Goal: Check status: Check status

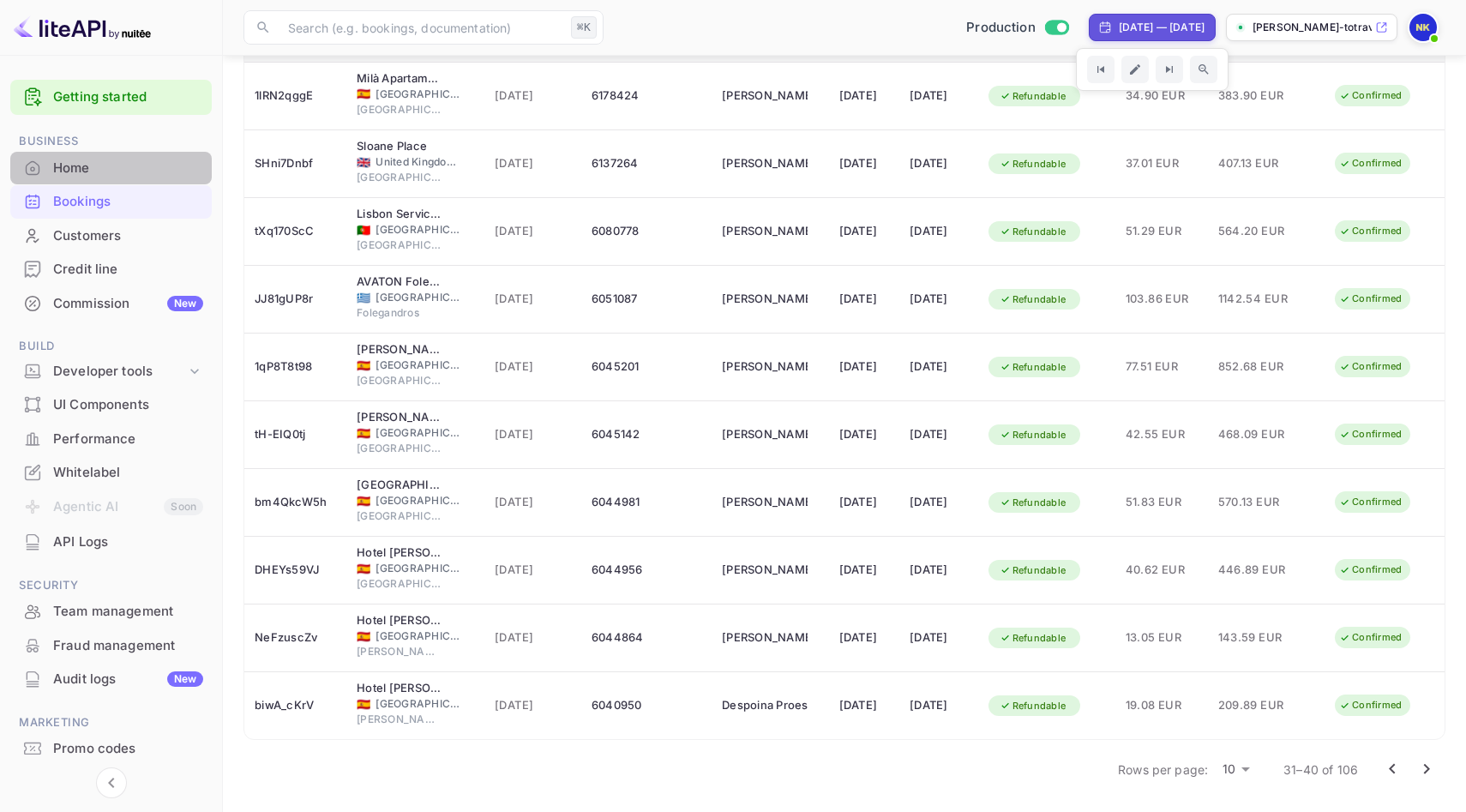
click at [81, 159] on div "Home" at bounding box center [127, 168] width 150 height 20
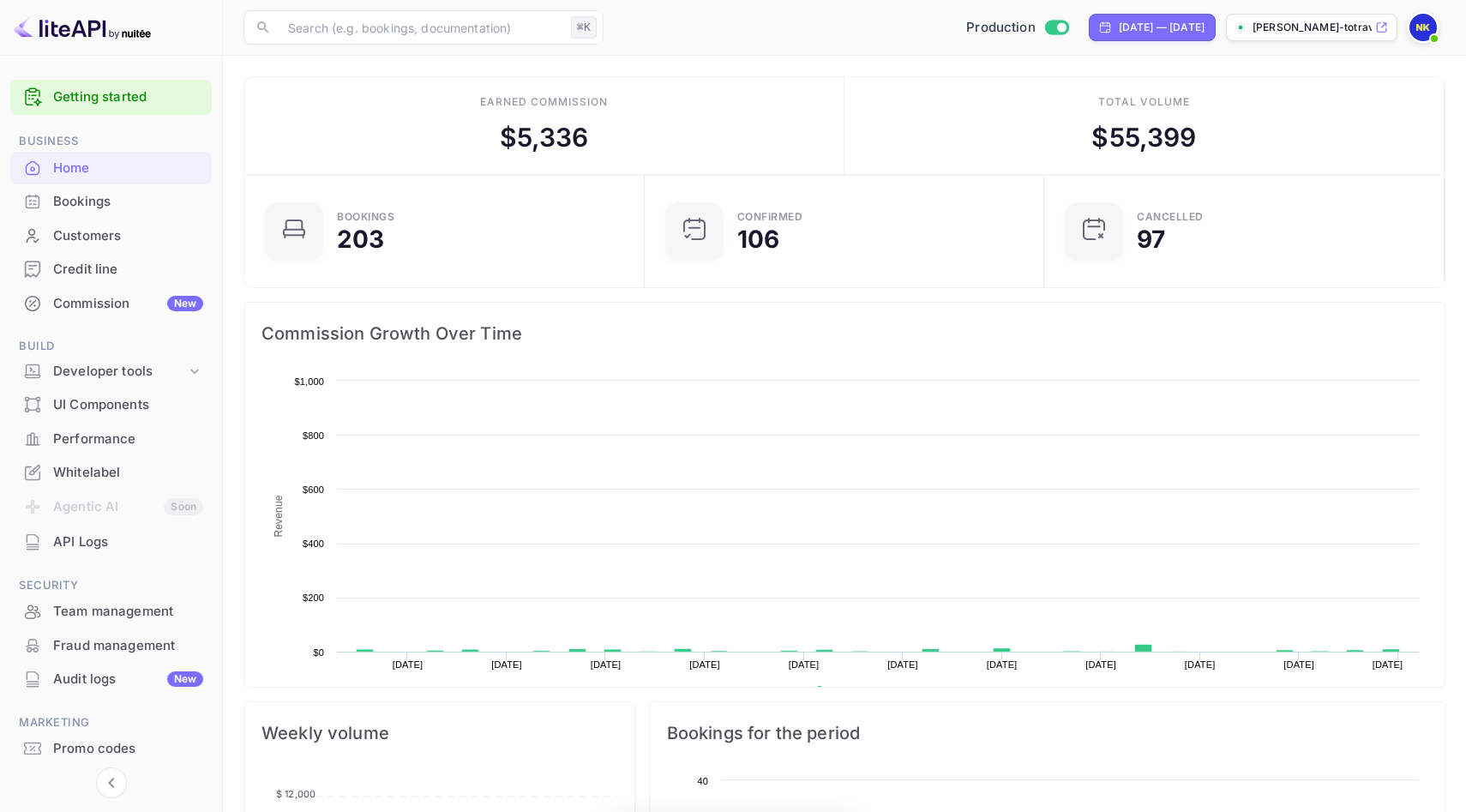
scroll to position [279, 390]
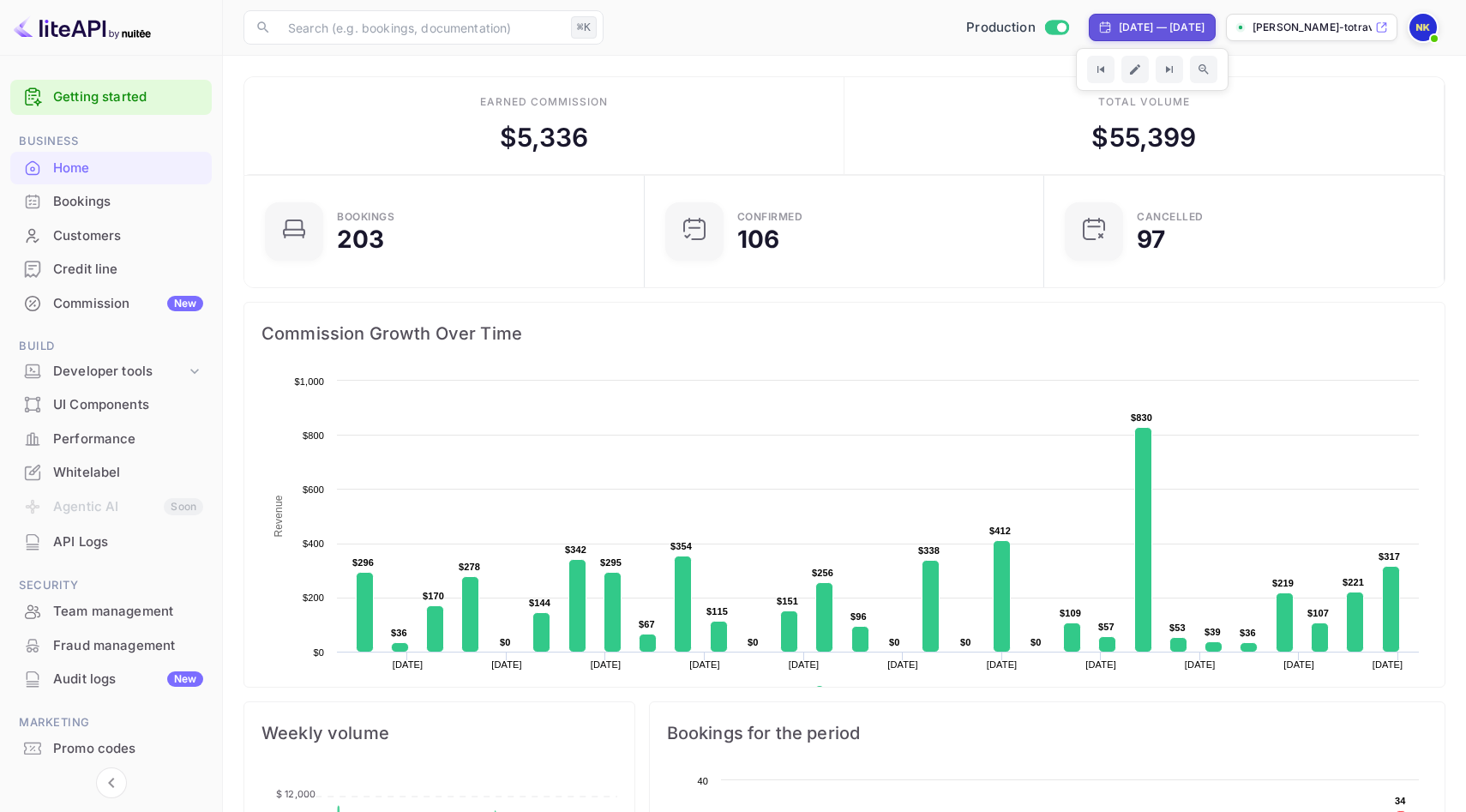
click at [1119, 25] on div "[DATE] — [DATE]" at bounding box center [1161, 27] width 86 height 15
select select "9"
select select "2024"
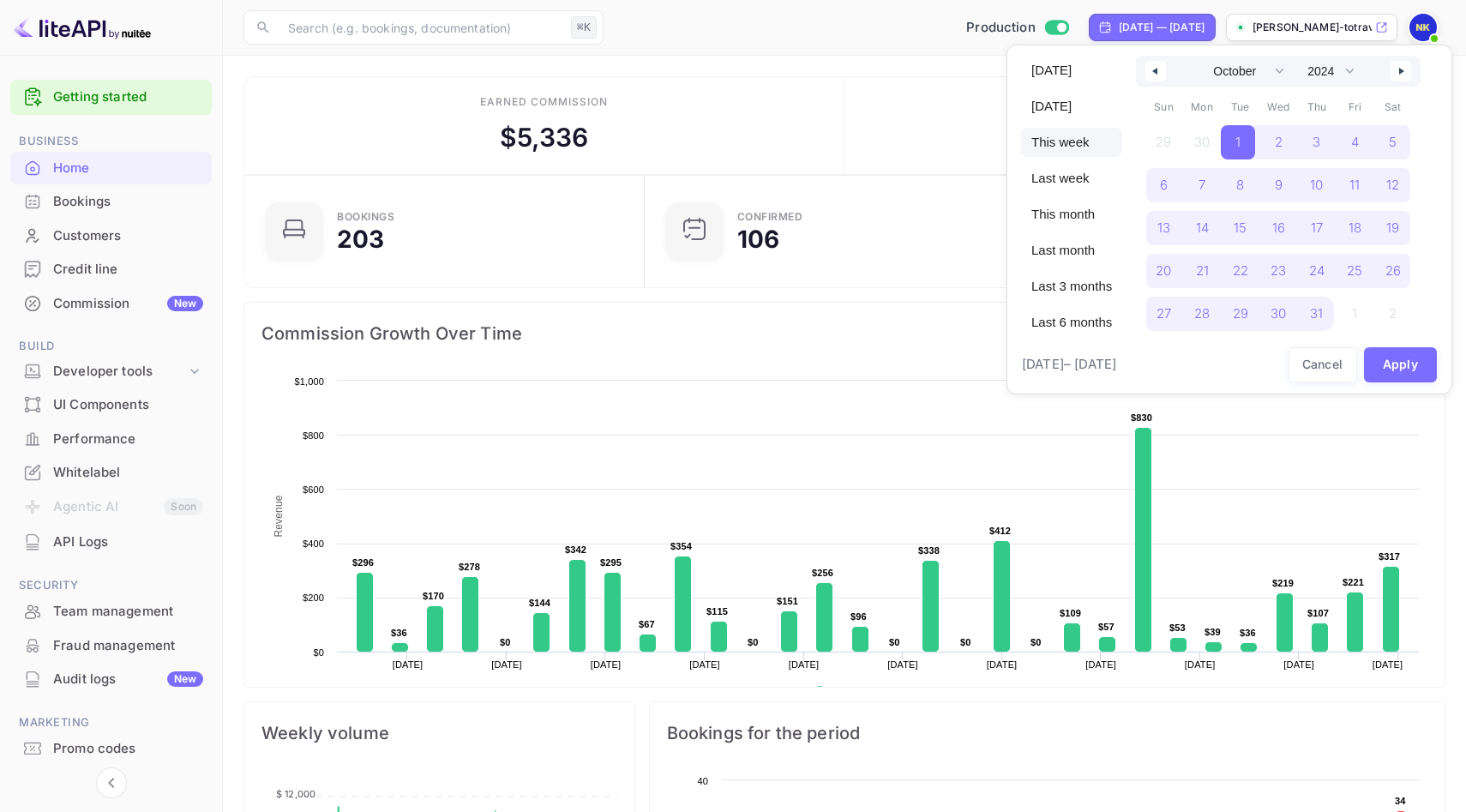
click at [1065, 136] on span "This week" at bounding box center [1072, 142] width 102 height 29
select select "8"
select select "2025"
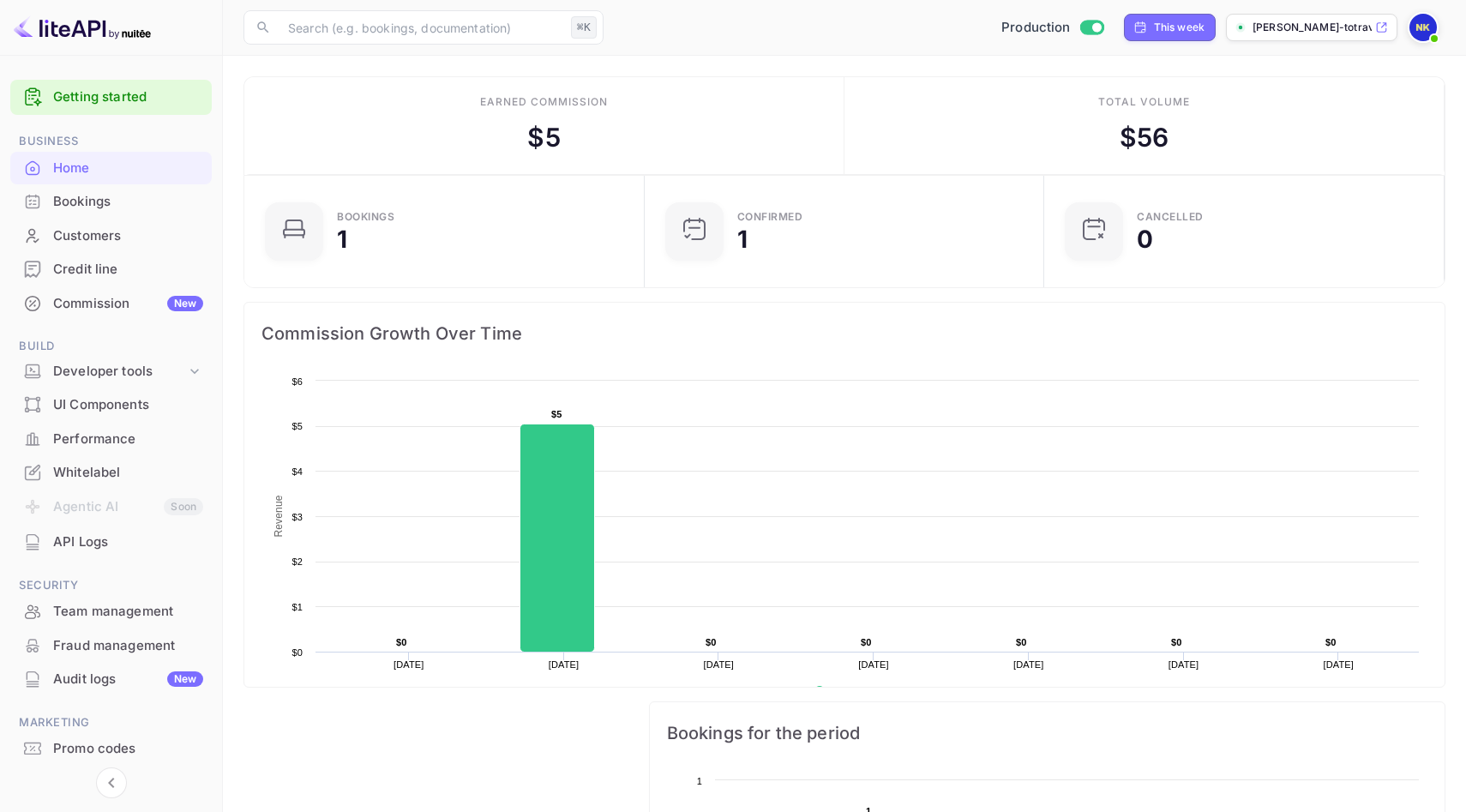
click at [72, 213] on div "Bookings" at bounding box center [111, 202] width 201 height 34
